Goal: Task Accomplishment & Management: Use online tool/utility

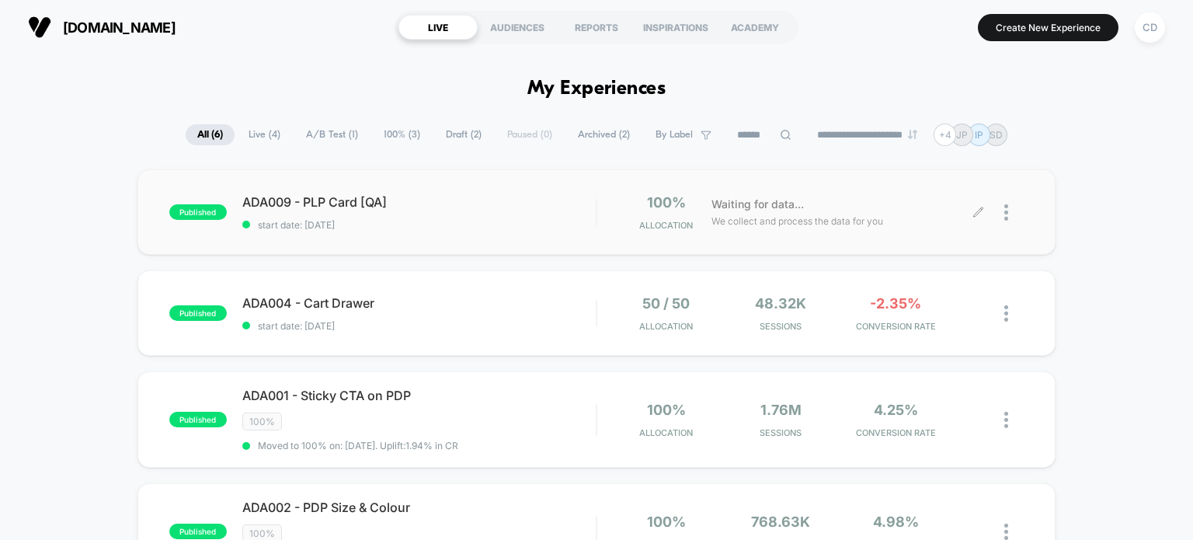
click at [978, 210] on icon at bounding box center [978, 213] width 12 height 12
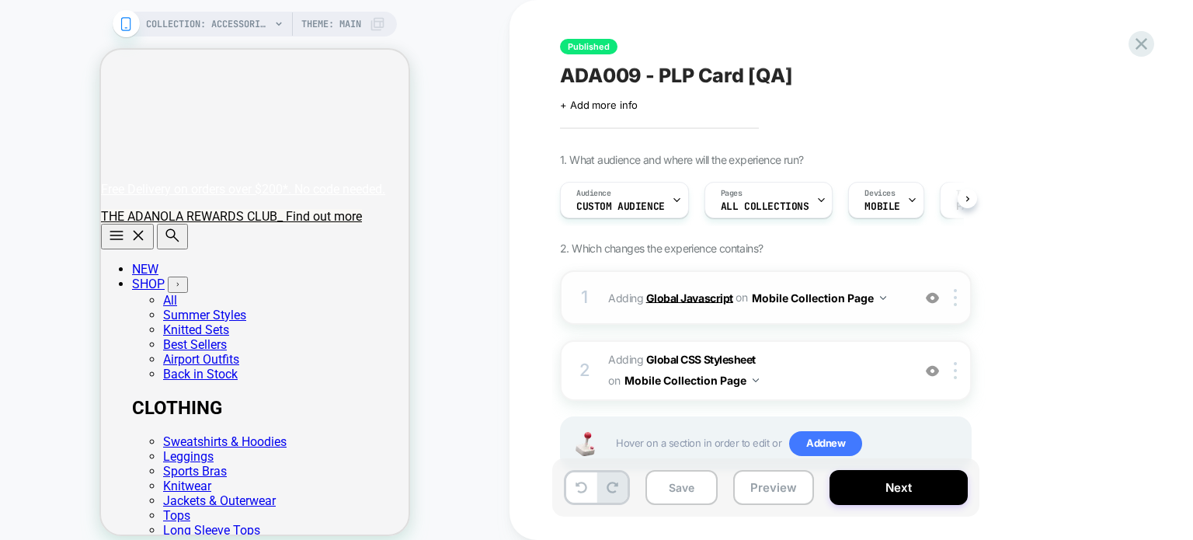
click at [717, 295] on b "Global Javascript" at bounding box center [689, 296] width 87 height 13
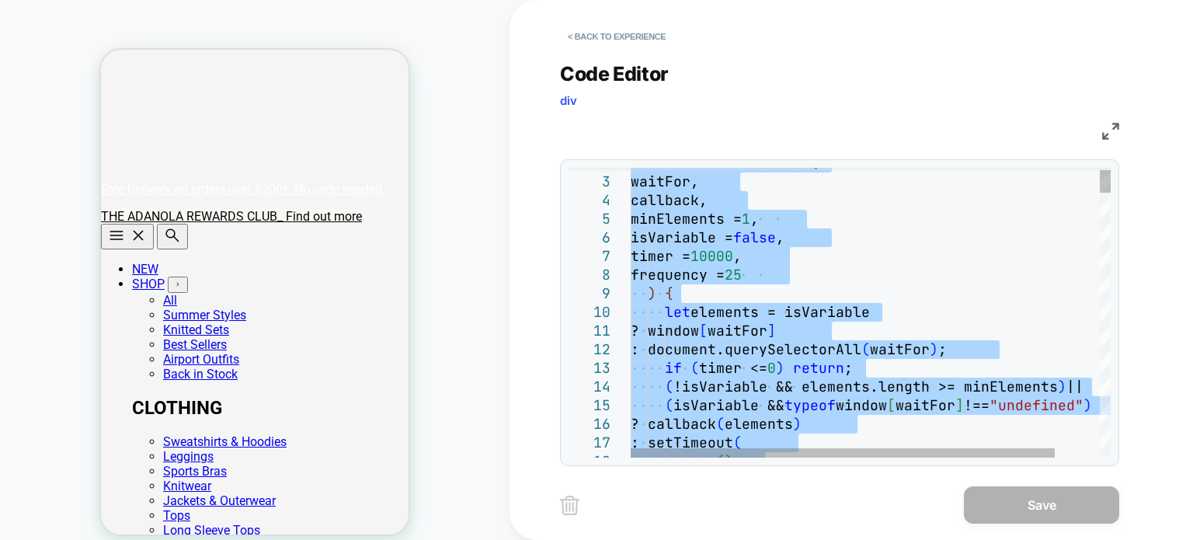
type textarea "**********"
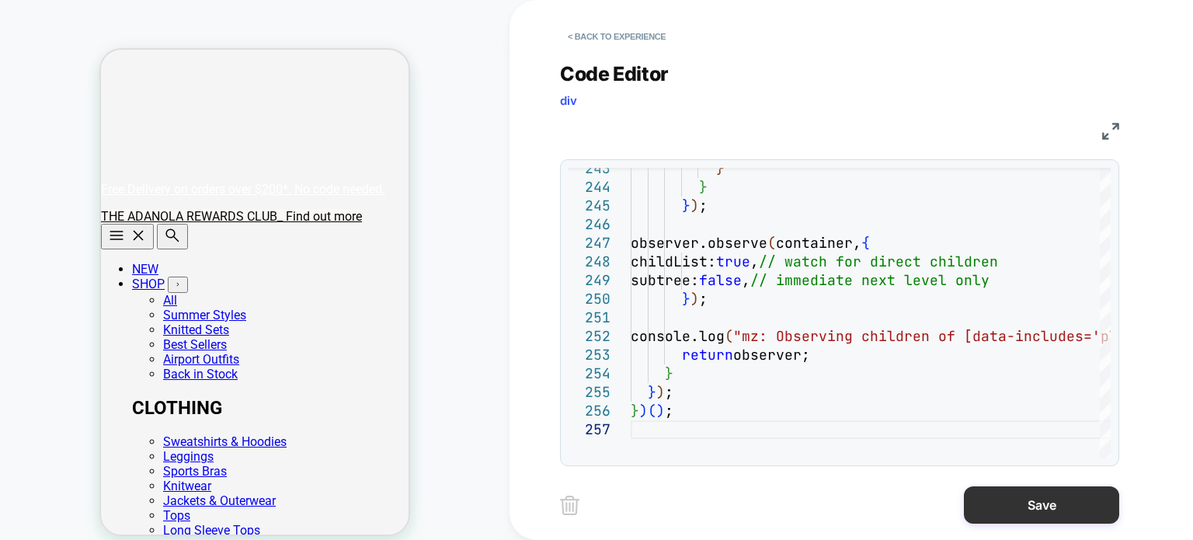
click at [1007, 502] on button "Save" at bounding box center [1040, 504] width 155 height 37
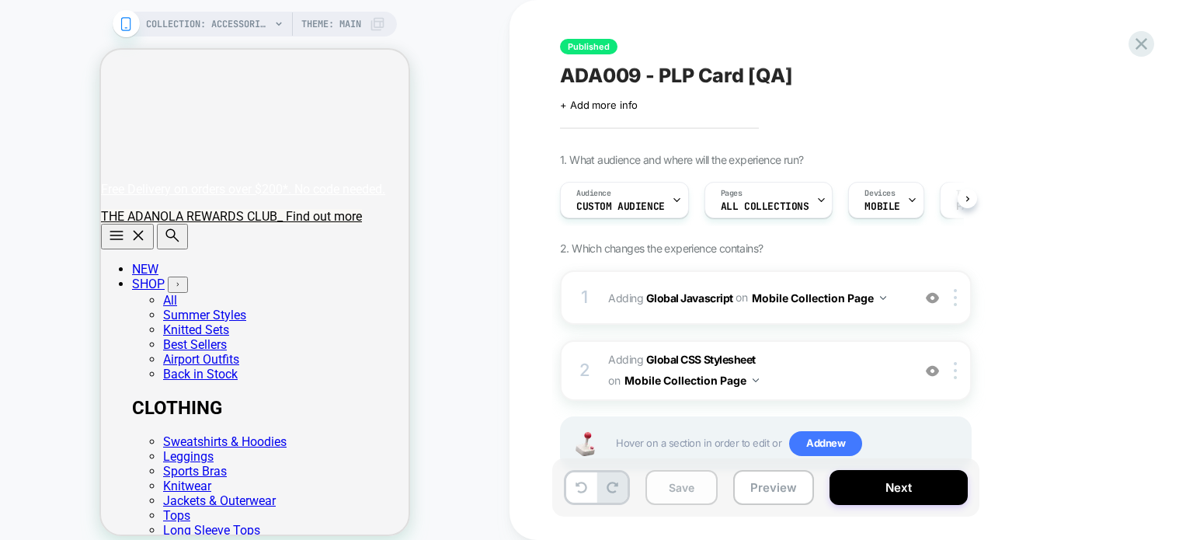
click at [676, 492] on button "Save" at bounding box center [681, 487] width 72 height 35
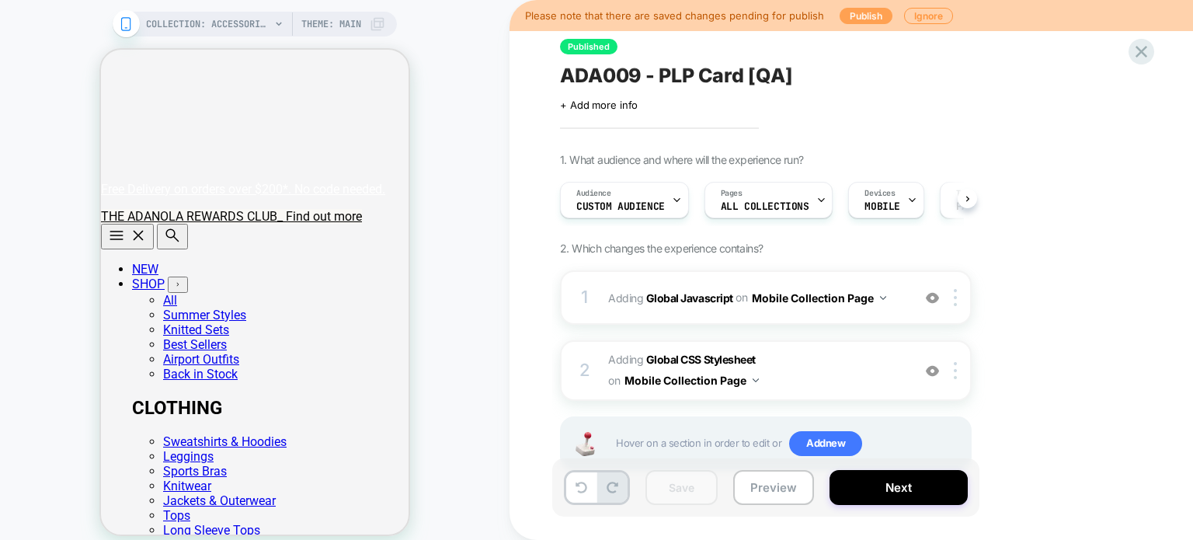
click at [864, 11] on button "Publish" at bounding box center [865, 16] width 53 height 16
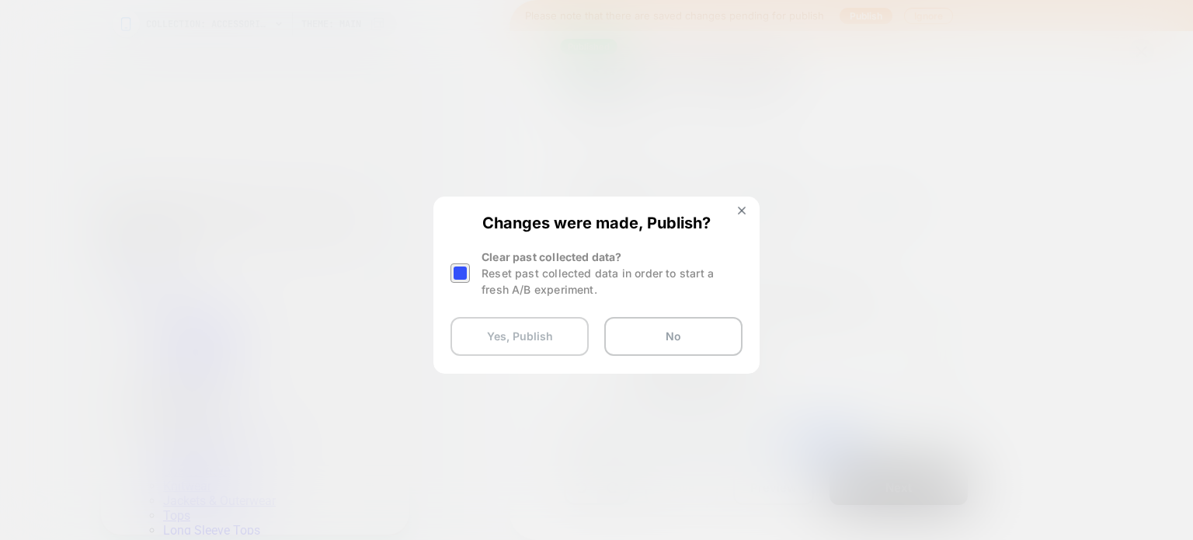
click at [522, 329] on button "Yes, Publish" at bounding box center [519, 336] width 138 height 39
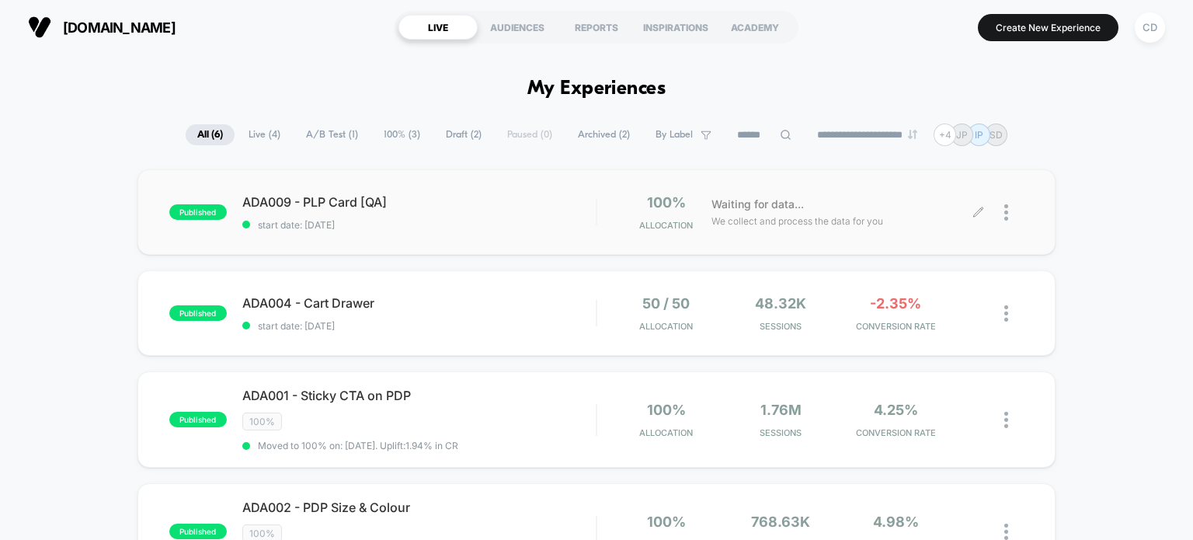
click at [981, 213] on icon at bounding box center [978, 213] width 12 height 12
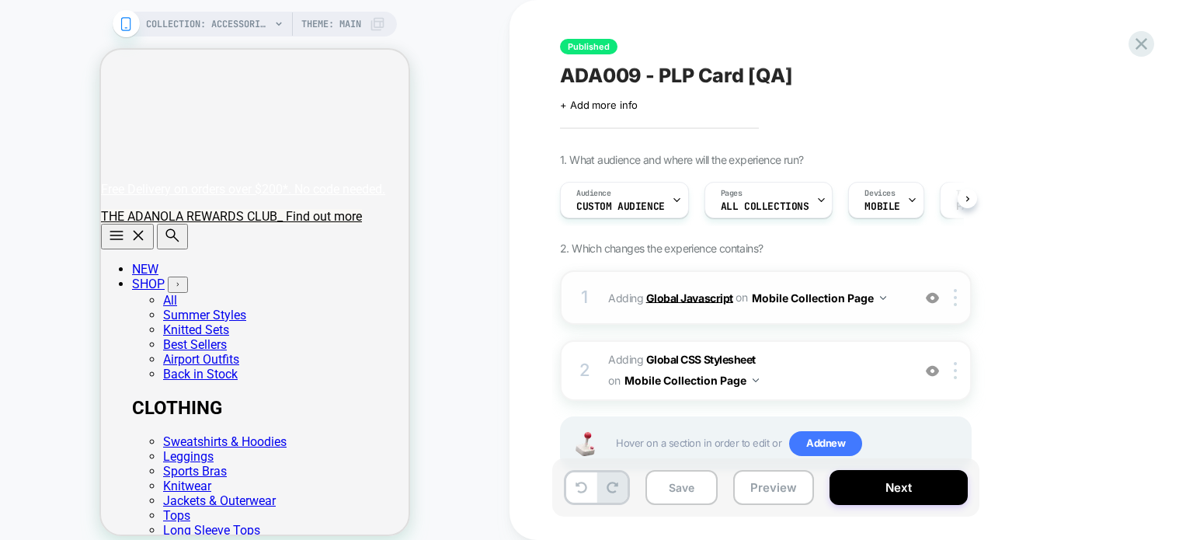
click at [683, 294] on b "Global Javascript" at bounding box center [689, 296] width 87 height 13
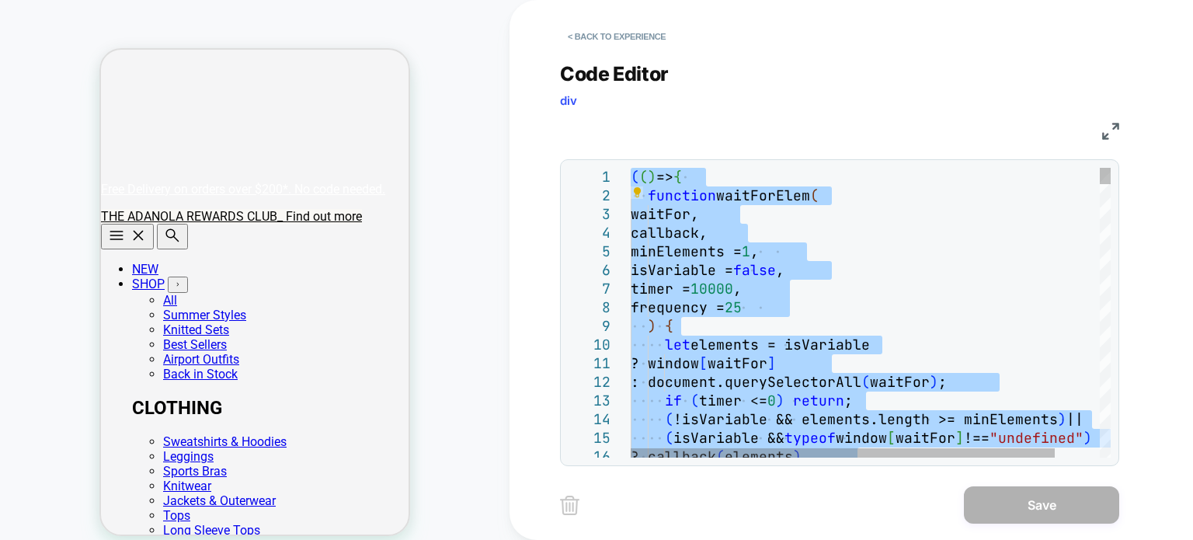
type textarea "*****"
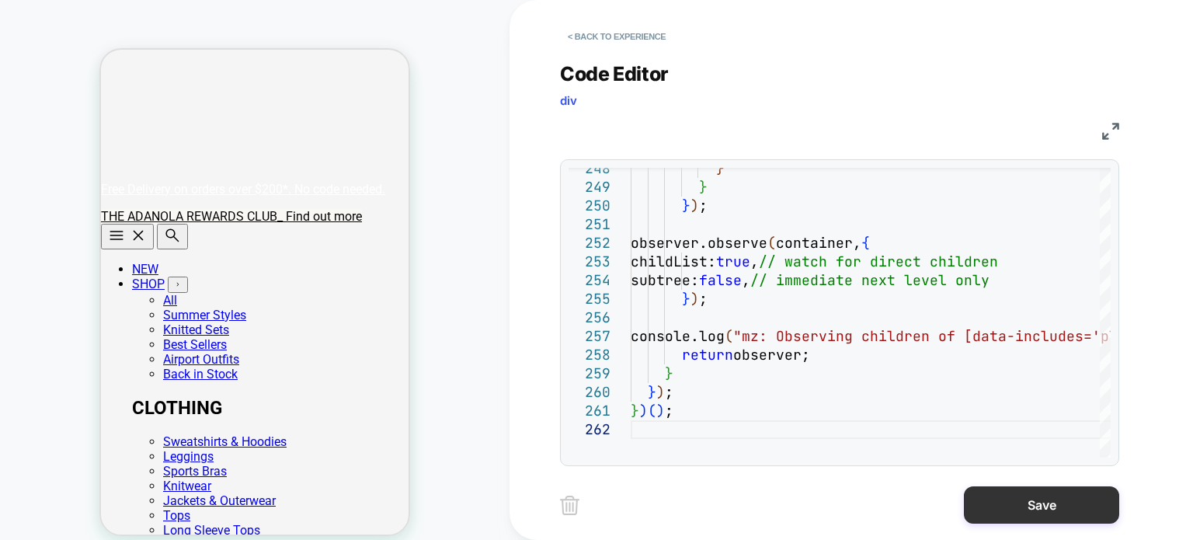
click at [1040, 502] on button "Save" at bounding box center [1040, 504] width 155 height 37
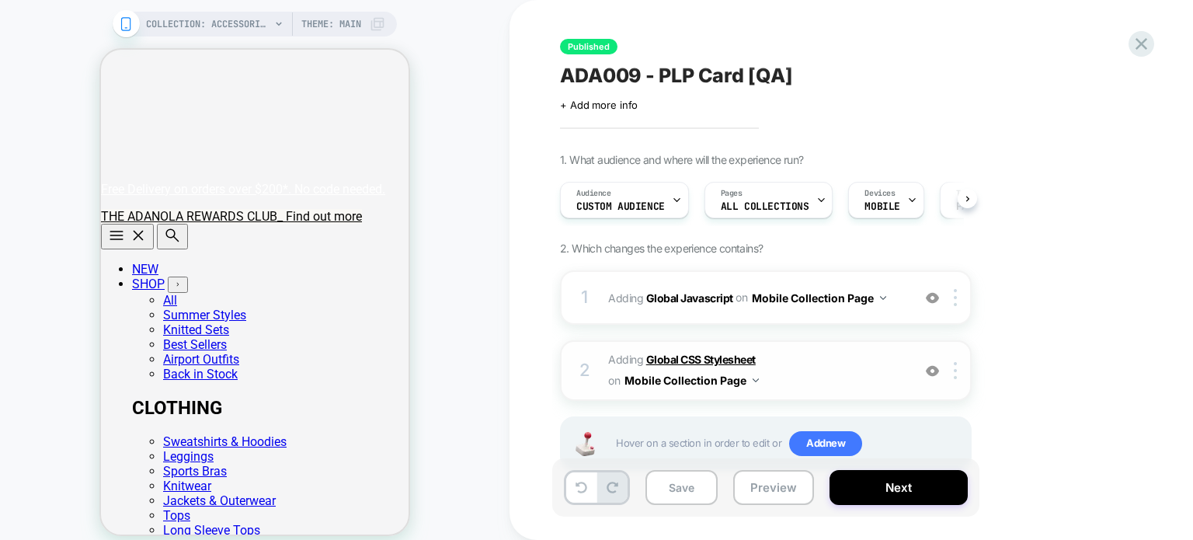
click at [707, 363] on b "Global CSS Stylesheet" at bounding box center [700, 358] width 109 height 13
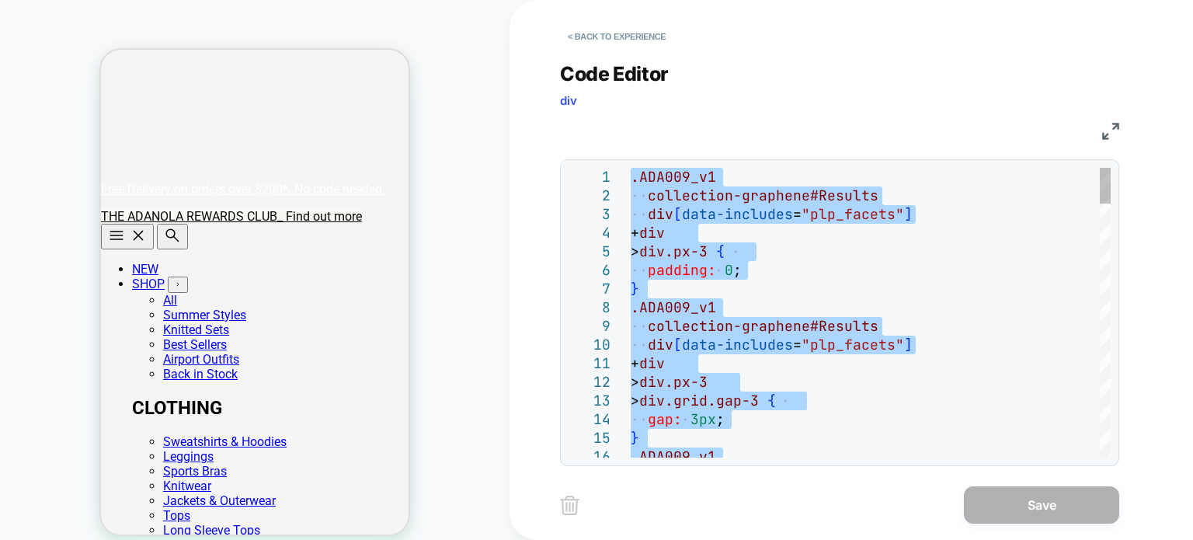
type textarea "**********"
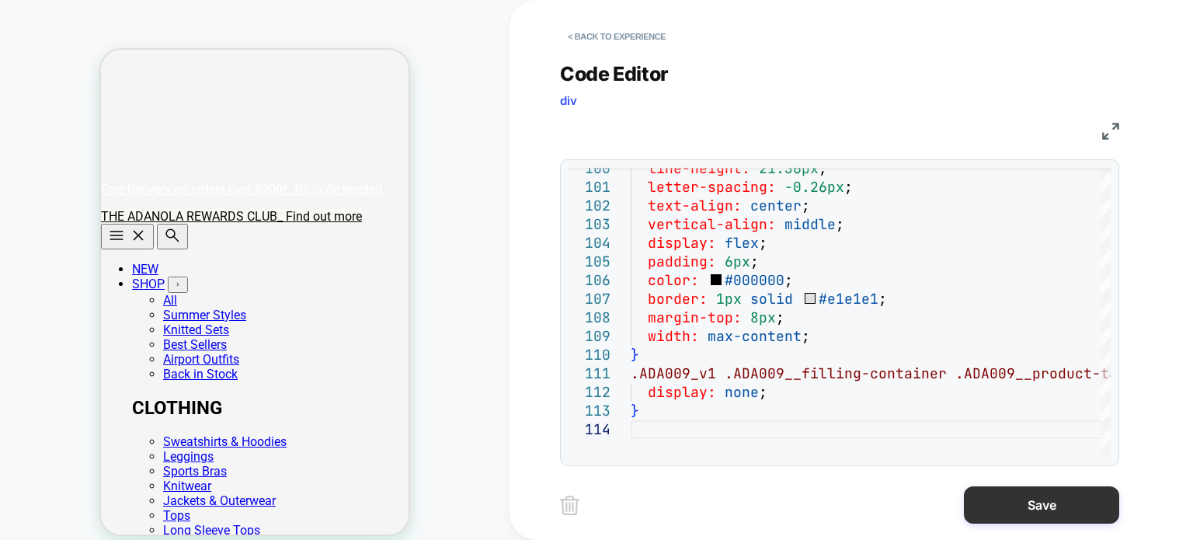
click at [1047, 509] on button "Save" at bounding box center [1040, 504] width 155 height 37
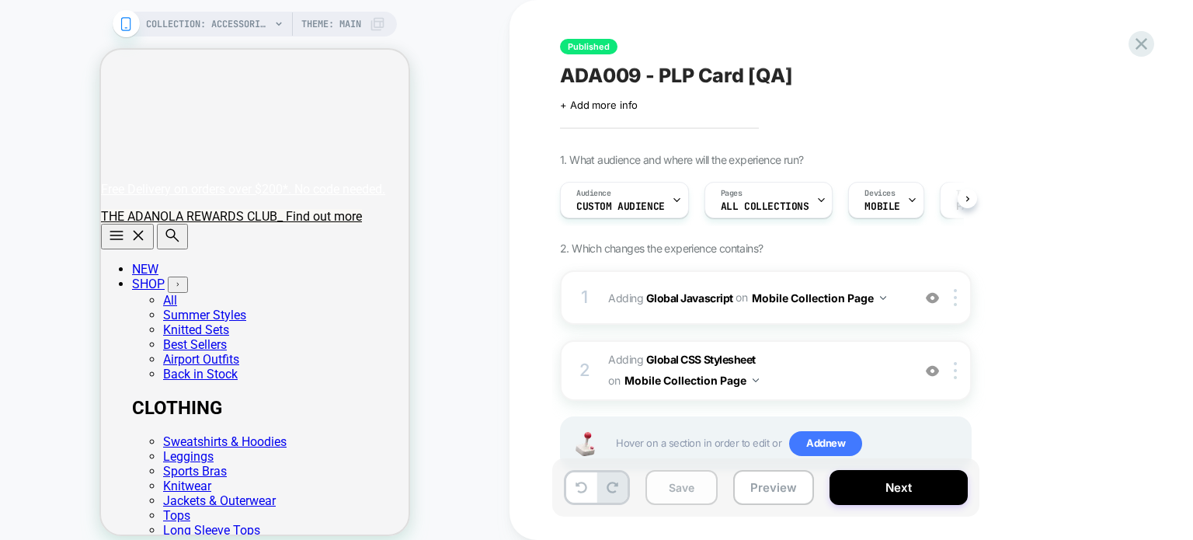
click at [679, 490] on button "Save" at bounding box center [681, 487] width 72 height 35
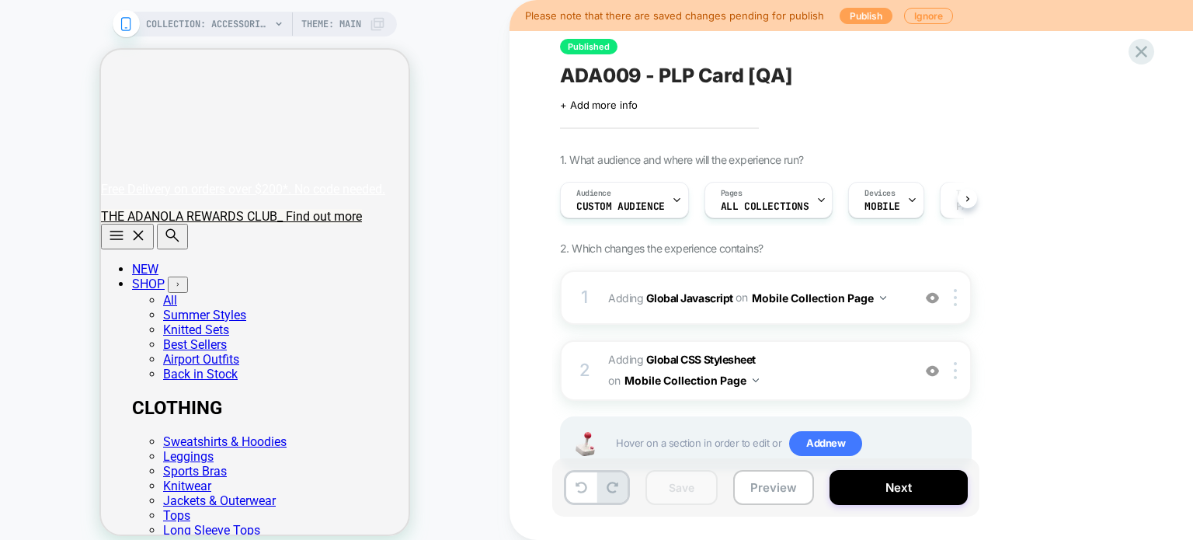
click at [845, 18] on button "Publish" at bounding box center [865, 16] width 53 height 16
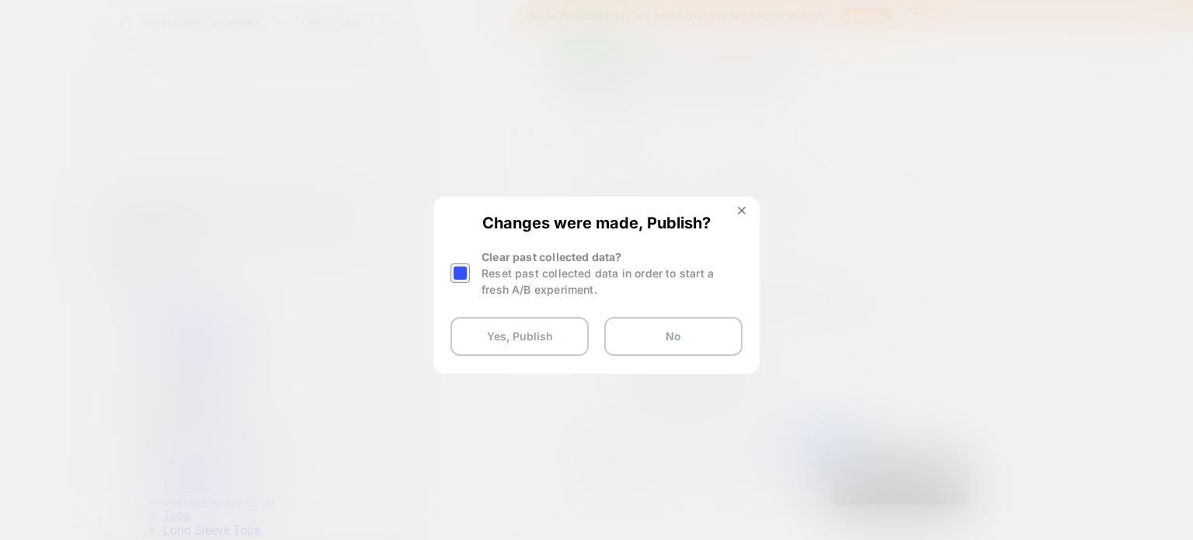
click at [460, 276] on div at bounding box center [459, 272] width 19 height 19
click at [516, 335] on button "Yes, Publish" at bounding box center [519, 336] width 138 height 39
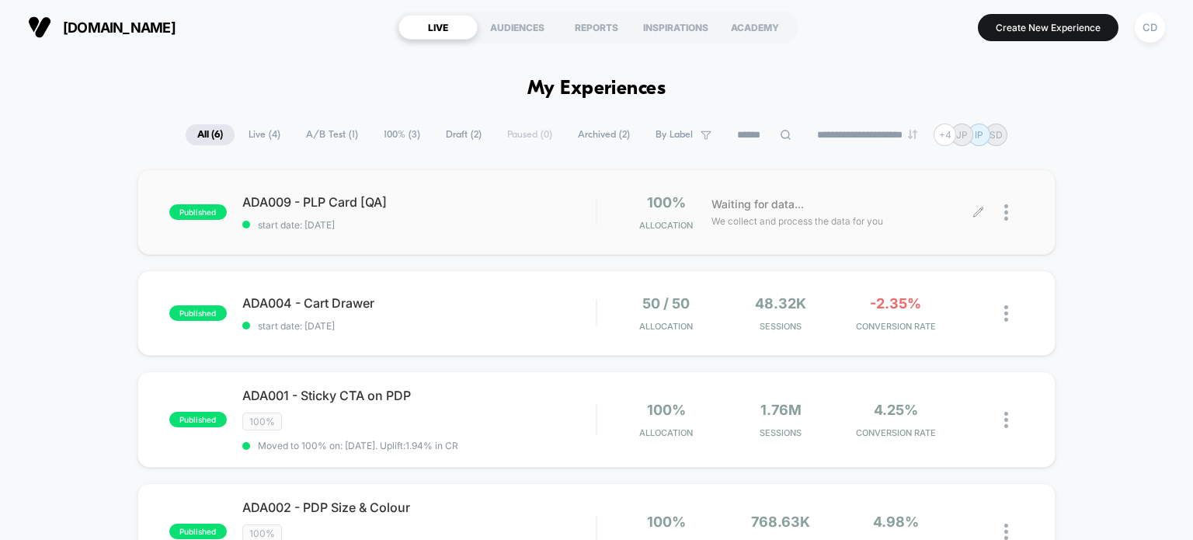
click at [975, 210] on icon at bounding box center [978, 213] width 12 height 12
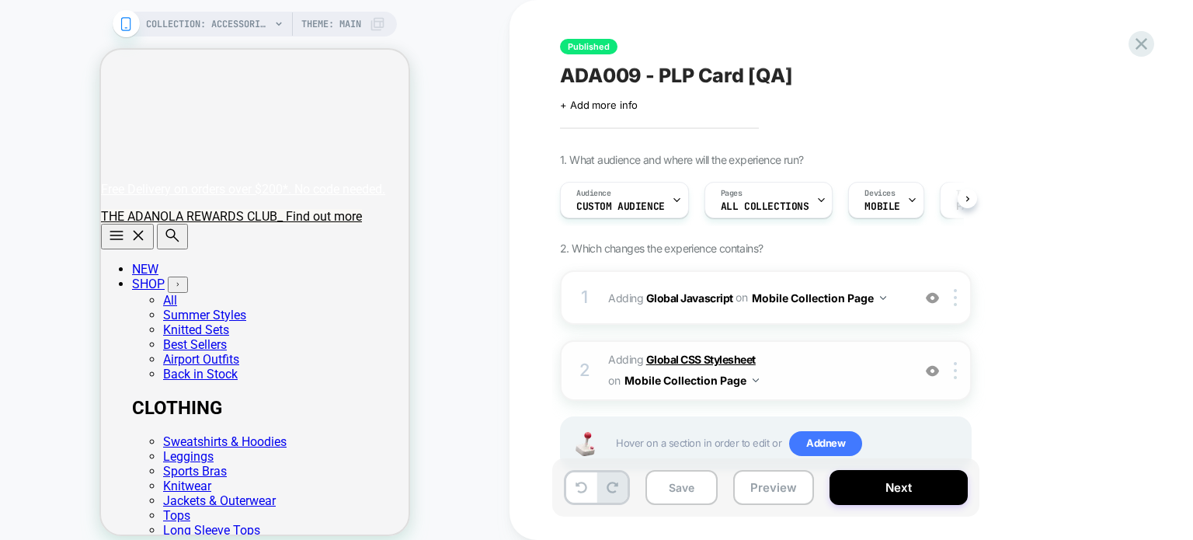
click at [695, 357] on b "Global CSS Stylesheet" at bounding box center [700, 358] width 109 height 13
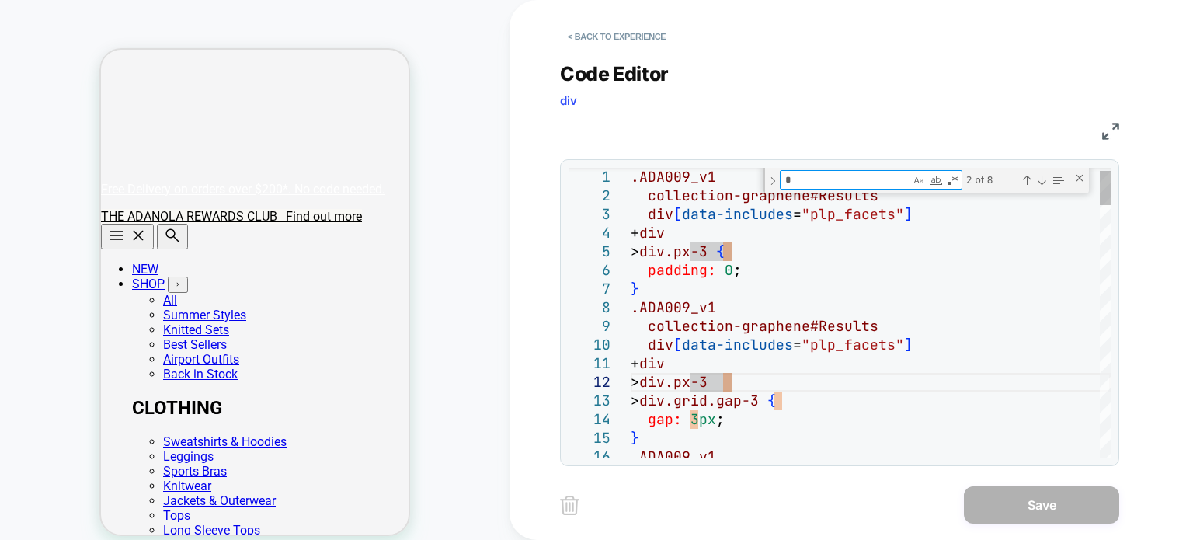
type textarea "**********"
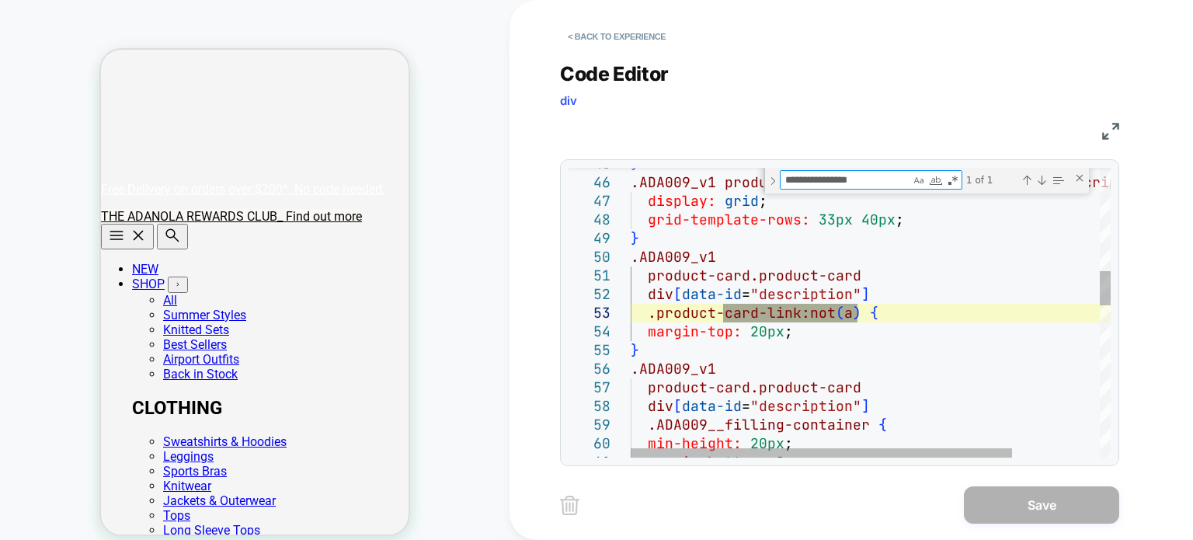
type textarea "**********"
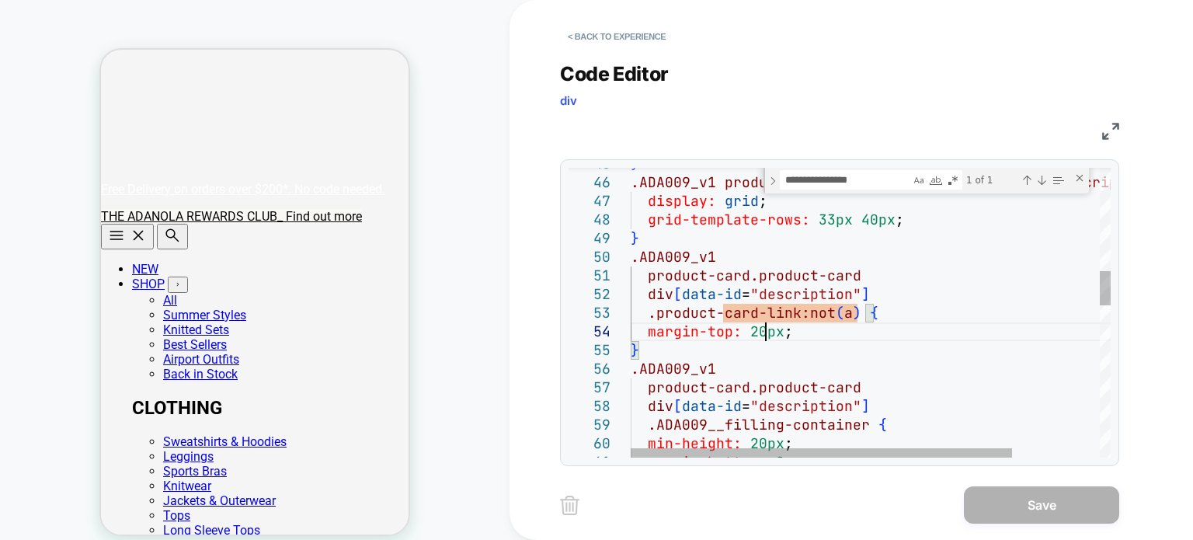
click at [766, 335] on div "} .ADA009_v1 product-card.product-card div [ data-id = "description" ] { displa…" at bounding box center [924, 519] width 589 height 2421
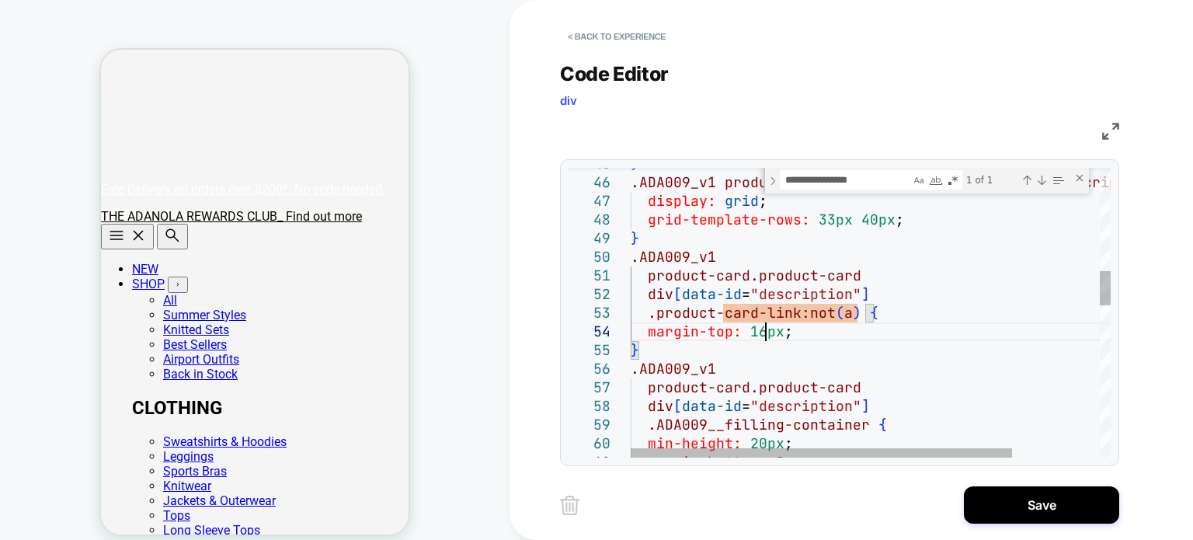
scroll to position [56, 134]
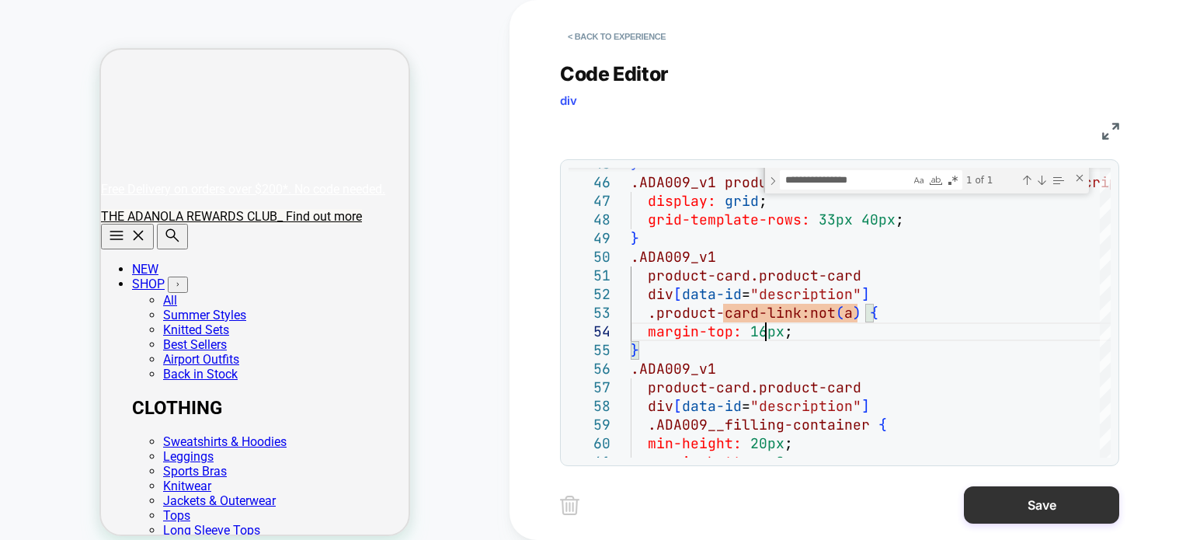
type textarea "**********"
click at [1008, 511] on button "Save" at bounding box center [1040, 504] width 155 height 37
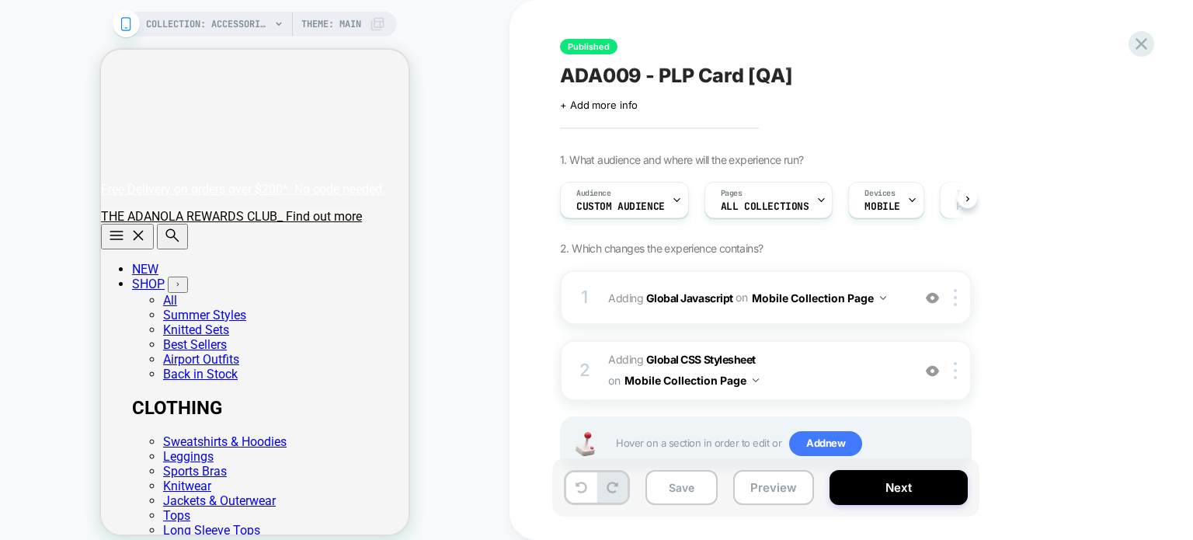
scroll to position [0, 0]
click at [682, 484] on button "Save" at bounding box center [681, 487] width 72 height 35
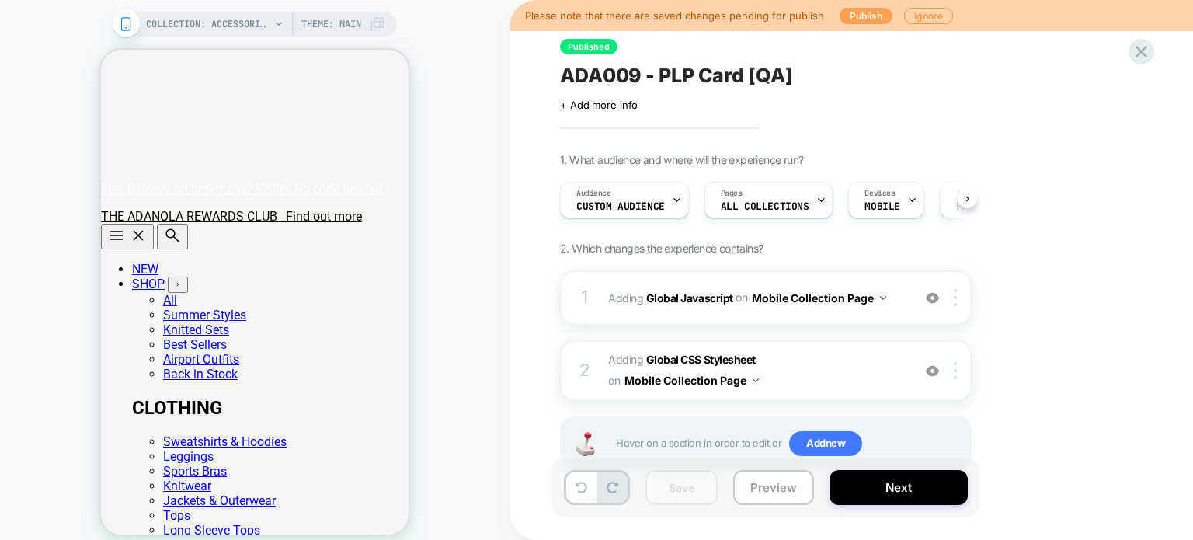
click at [870, 11] on button "Publish" at bounding box center [865, 16] width 53 height 16
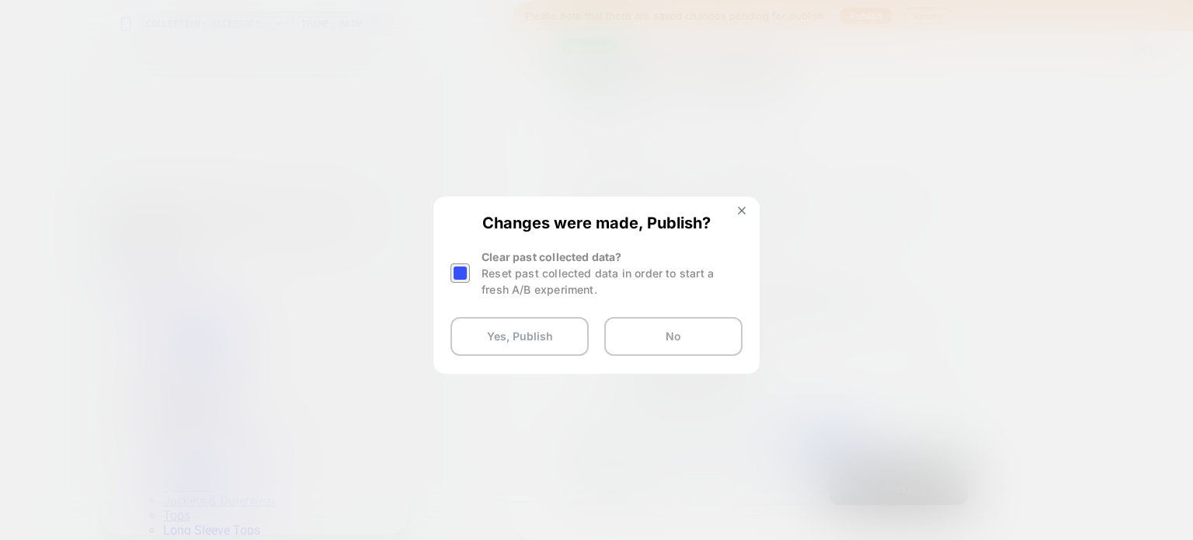
click at [463, 271] on div at bounding box center [459, 272] width 19 height 19
click at [534, 335] on button "Yes, Publish" at bounding box center [519, 336] width 138 height 39
